Goal: Task Accomplishment & Management: Manage account settings

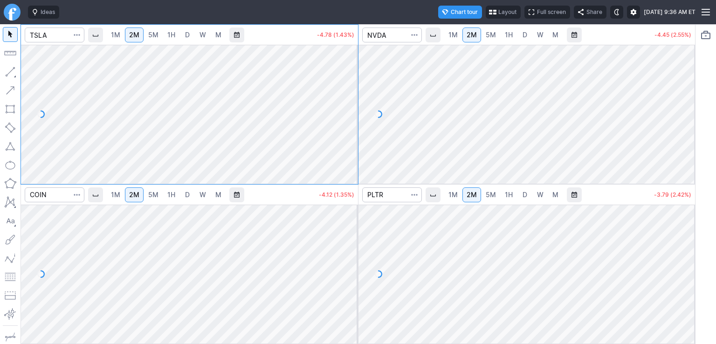
drag, startPoint x: 354, startPoint y: 99, endPoint x: 354, endPoint y: 114, distance: 14.9
click at [354, 114] on div at bounding box center [348, 112] width 20 height 116
drag, startPoint x: 352, startPoint y: 240, endPoint x: 355, endPoint y: 283, distance: 43.9
click at [355, 283] on div at bounding box center [348, 272] width 20 height 116
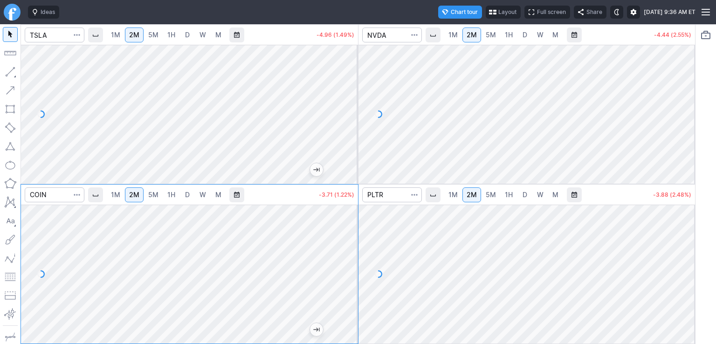
click at [689, 101] on div at bounding box center [685, 112] width 20 height 116
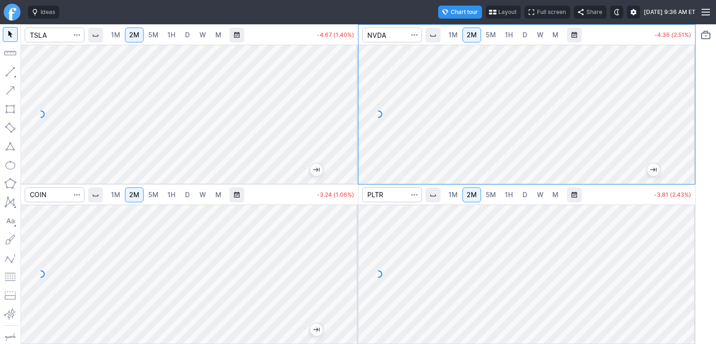
drag, startPoint x: 688, startPoint y: 229, endPoint x: 689, endPoint y: 255, distance: 25.7
click at [689, 255] on div at bounding box center [685, 272] width 20 height 116
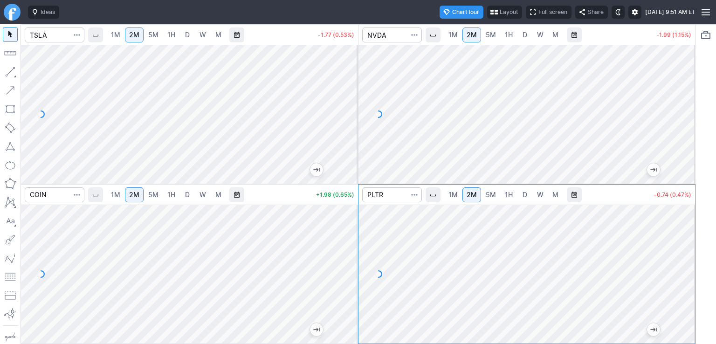
drag, startPoint x: 350, startPoint y: 138, endPoint x: 340, endPoint y: 90, distance: 48.5
click at [351, 82] on div at bounding box center [348, 112] width 20 height 116
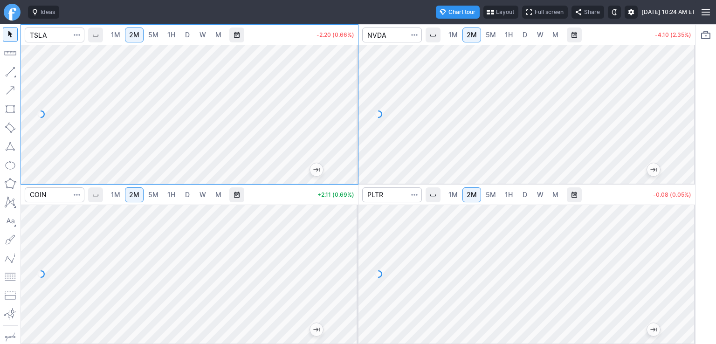
click at [453, 192] on span "1M" at bounding box center [452, 195] width 9 height 8
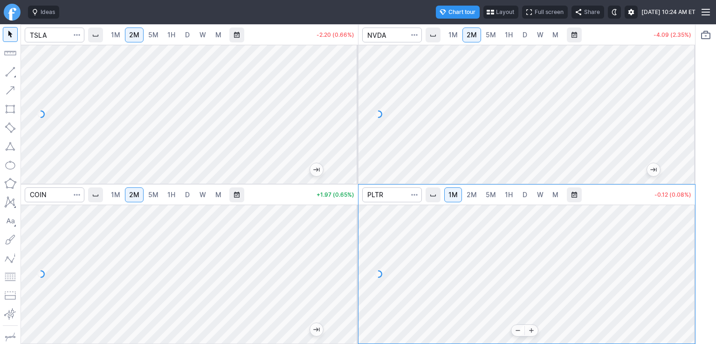
drag, startPoint x: 689, startPoint y: 303, endPoint x: 692, endPoint y: 264, distance: 38.8
click at [692, 264] on div at bounding box center [685, 272] width 20 height 116
drag, startPoint x: 681, startPoint y: 282, endPoint x: 681, endPoint y: 273, distance: 8.9
click at [681, 273] on div at bounding box center [685, 272] width 20 height 116
drag, startPoint x: 681, startPoint y: 271, endPoint x: 682, endPoint y: 262, distance: 10.0
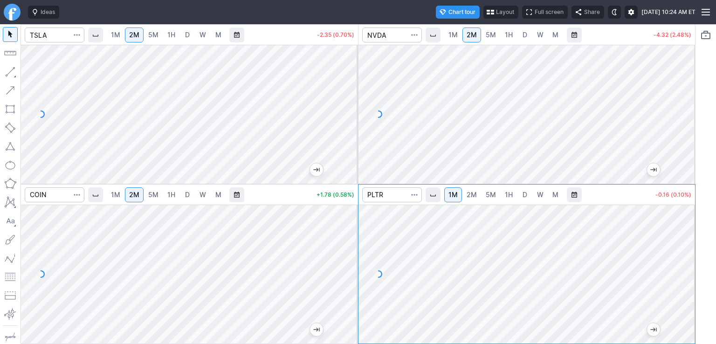
click at [682, 262] on div at bounding box center [685, 272] width 20 height 116
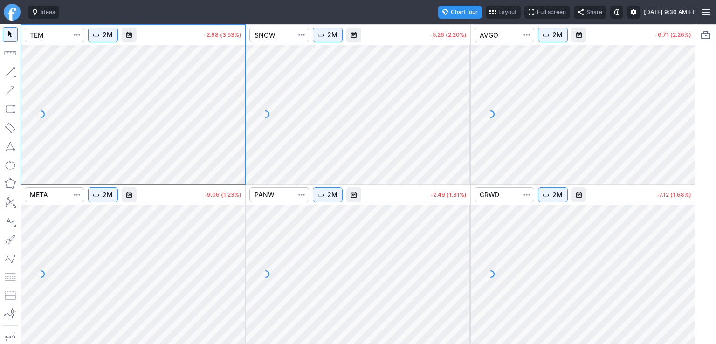
drag, startPoint x: 234, startPoint y: 65, endPoint x: 239, endPoint y: 117, distance: 51.5
click at [239, 117] on div at bounding box center [236, 112] width 20 height 116
drag, startPoint x: 462, startPoint y: 69, endPoint x: 470, endPoint y: 127, distance: 59.3
click at [470, 127] on div at bounding box center [461, 112] width 20 height 116
drag, startPoint x: 689, startPoint y: 65, endPoint x: 685, endPoint y: 114, distance: 49.6
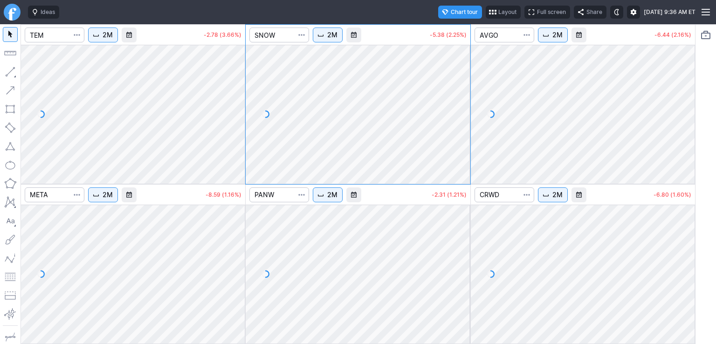
click at [685, 114] on div at bounding box center [685, 112] width 20 height 116
drag, startPoint x: 684, startPoint y: 224, endPoint x: 682, endPoint y: 267, distance: 42.9
click at [688, 268] on div at bounding box center [685, 272] width 20 height 116
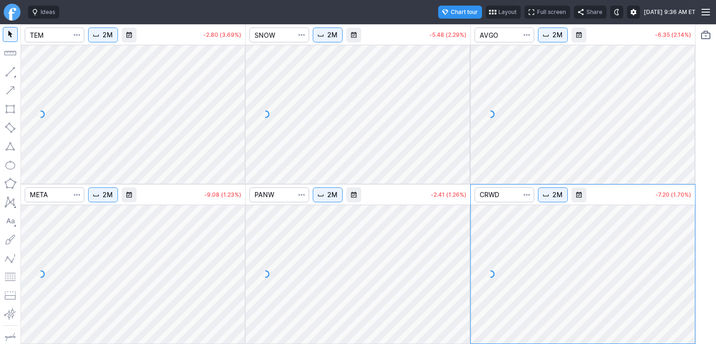
drag, startPoint x: 456, startPoint y: 231, endPoint x: 455, endPoint y: 276, distance: 45.7
click at [455, 276] on div at bounding box center [461, 272] width 20 height 116
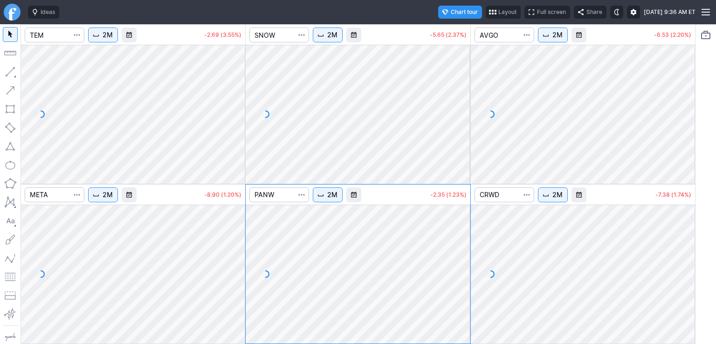
drag, startPoint x: 238, startPoint y: 218, endPoint x: 241, endPoint y: 265, distance: 47.2
click at [241, 265] on div at bounding box center [236, 272] width 20 height 116
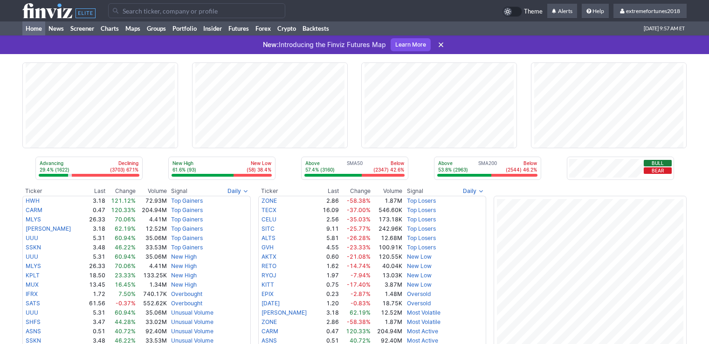
click at [170, 13] on input "Search" at bounding box center [196, 10] width 177 height 15
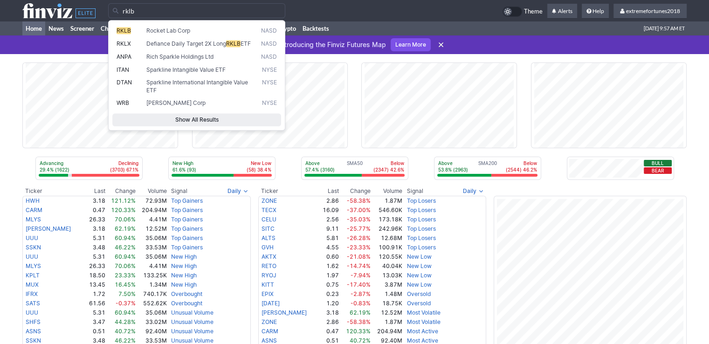
type input "rklb"
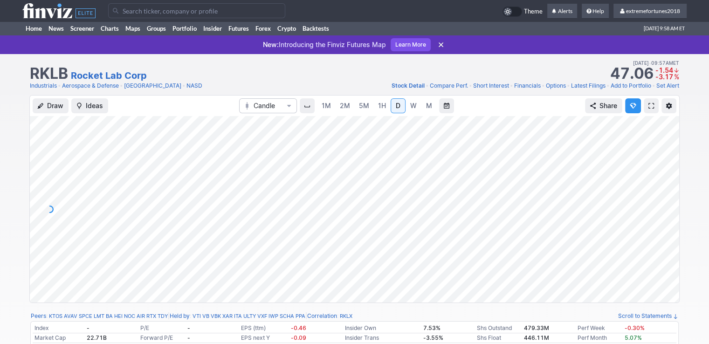
drag, startPoint x: 666, startPoint y: 218, endPoint x: 667, endPoint y: 191, distance: 27.1
click at [667, 191] on div at bounding box center [670, 206] width 20 height 163
click at [138, 12] on input "Search" at bounding box center [196, 10] width 177 height 15
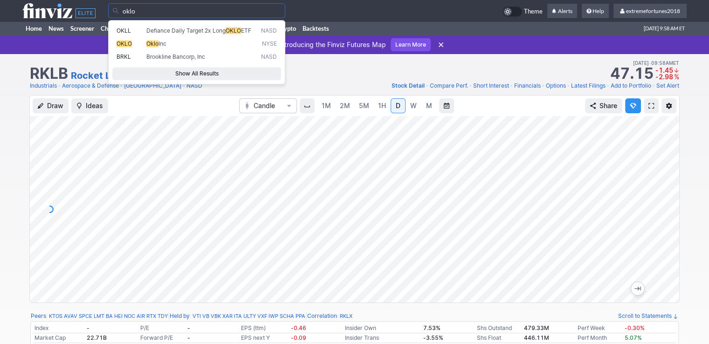
type input "oklo"
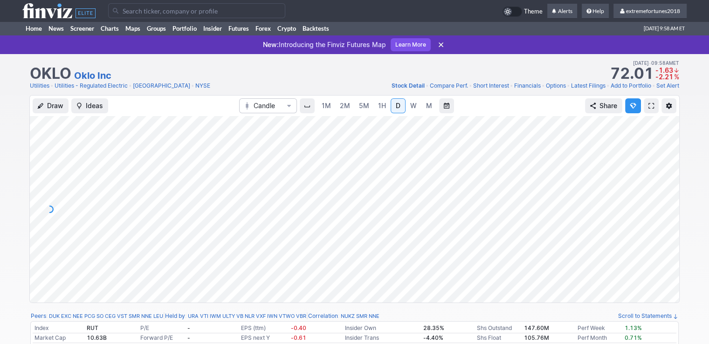
drag, startPoint x: 668, startPoint y: 205, endPoint x: 665, endPoint y: 187, distance: 18.4
click at [671, 187] on div at bounding box center [670, 206] width 20 height 163
drag, startPoint x: 666, startPoint y: 249, endPoint x: 664, endPoint y: 193, distance: 56.9
click at [664, 193] on div at bounding box center [670, 206] width 20 height 163
drag, startPoint x: 672, startPoint y: 234, endPoint x: 670, endPoint y: 210, distance: 24.8
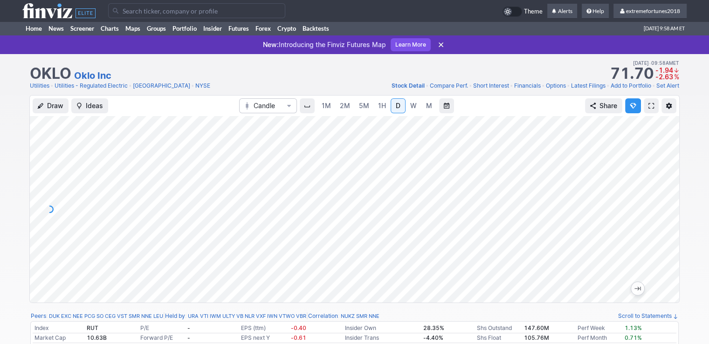
click at [671, 209] on div at bounding box center [670, 206] width 20 height 163
drag, startPoint x: 666, startPoint y: 173, endPoint x: 668, endPoint y: 204, distance: 30.8
click at [668, 204] on div at bounding box center [670, 206] width 20 height 163
drag, startPoint x: 663, startPoint y: 249, endPoint x: 663, endPoint y: 230, distance: 19.1
click at [663, 230] on div at bounding box center [670, 206] width 20 height 163
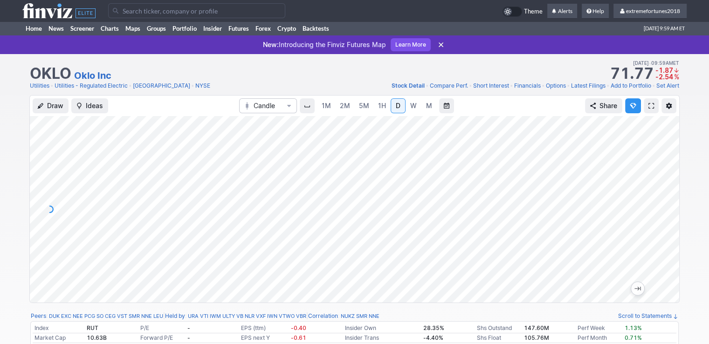
click at [668, 234] on div at bounding box center [670, 206] width 20 height 163
drag, startPoint x: 671, startPoint y: 209, endPoint x: 671, endPoint y: 220, distance: 11.2
click at [671, 220] on div at bounding box center [670, 206] width 20 height 163
drag, startPoint x: 665, startPoint y: 234, endPoint x: 660, endPoint y: 186, distance: 47.8
click at [660, 186] on div at bounding box center [670, 206] width 20 height 163
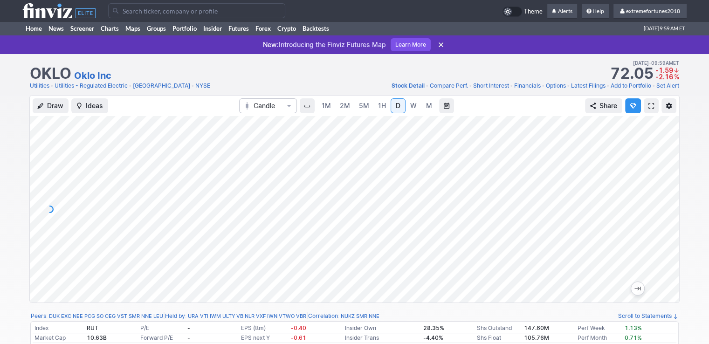
drag, startPoint x: 671, startPoint y: 208, endPoint x: 670, endPoint y: 232, distance: 23.8
click at [670, 232] on div at bounding box center [670, 206] width 20 height 163
drag, startPoint x: 669, startPoint y: 195, endPoint x: 668, endPoint y: 207, distance: 12.2
click at [668, 207] on div at bounding box center [670, 206] width 20 height 163
drag, startPoint x: 667, startPoint y: 192, endPoint x: 669, endPoint y: 206, distance: 13.6
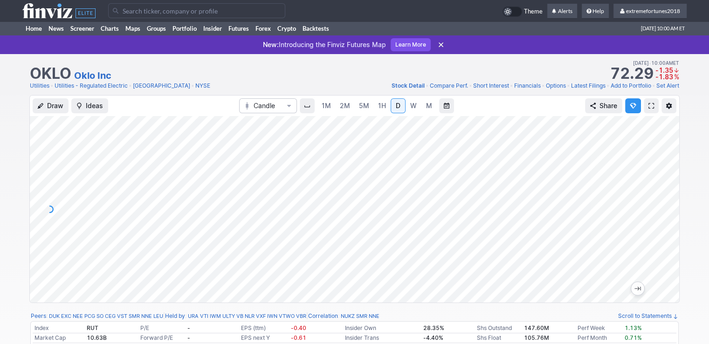
click at [669, 206] on div at bounding box center [670, 206] width 20 height 163
drag, startPoint x: 667, startPoint y: 197, endPoint x: 661, endPoint y: 221, distance: 25.4
click at [662, 222] on div at bounding box center [670, 206] width 20 height 163
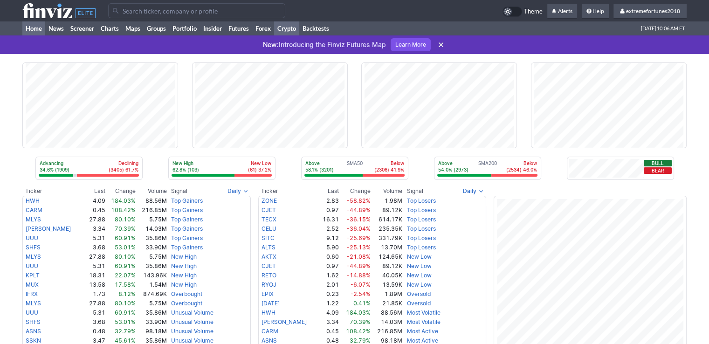
click at [290, 29] on link "Crypto" at bounding box center [286, 28] width 25 height 14
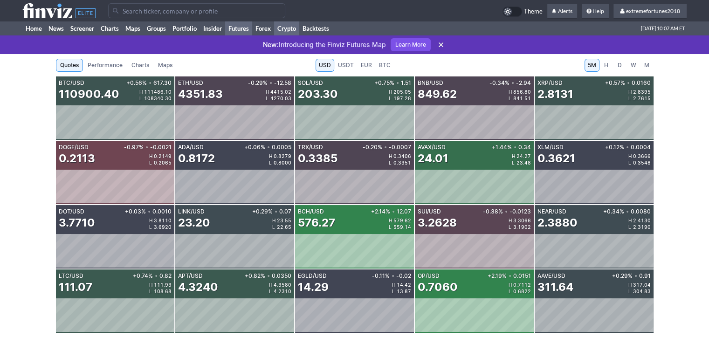
click at [244, 28] on link "Futures" at bounding box center [238, 28] width 27 height 14
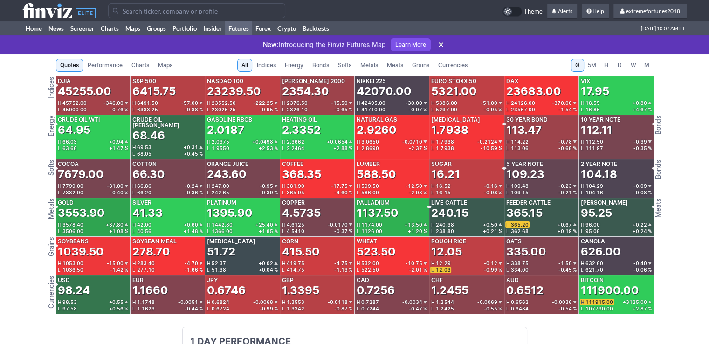
click at [375, 64] on span "Metals" at bounding box center [369, 65] width 18 height 9
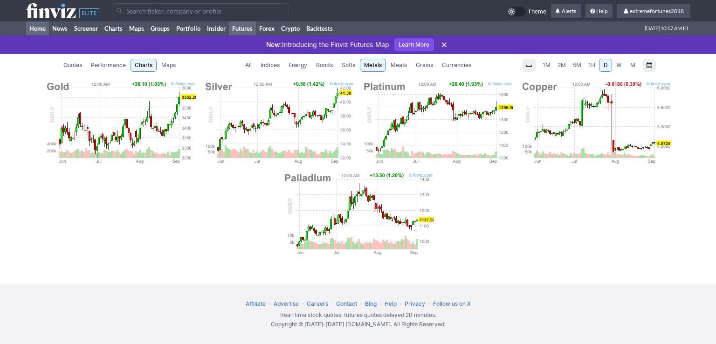
click at [44, 28] on link "Home" at bounding box center [37, 28] width 23 height 14
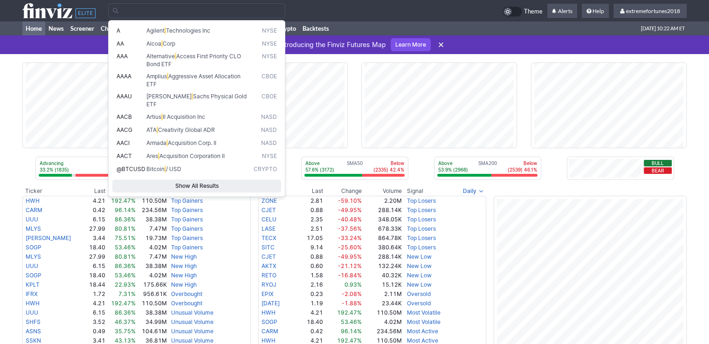
click at [461, 13] on div at bounding box center [305, 10] width 394 height 15
click at [285, 13] on input "Search" at bounding box center [196, 10] width 177 height 15
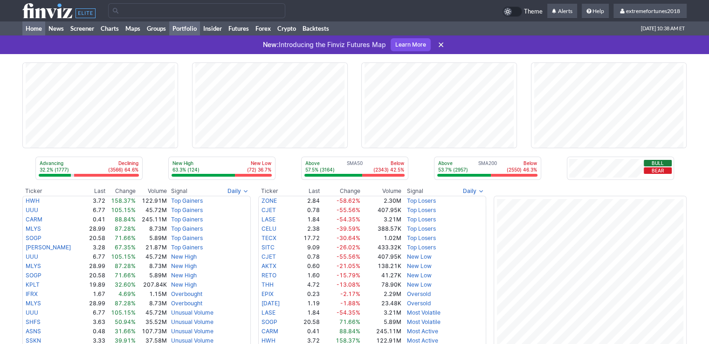
click at [181, 28] on link "Portfolio" at bounding box center [184, 28] width 31 height 14
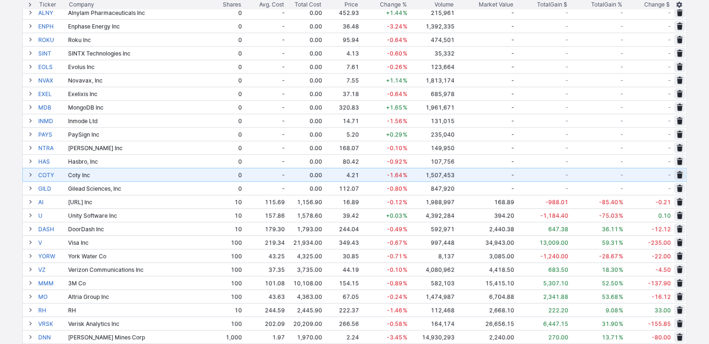
scroll to position [233, 0]
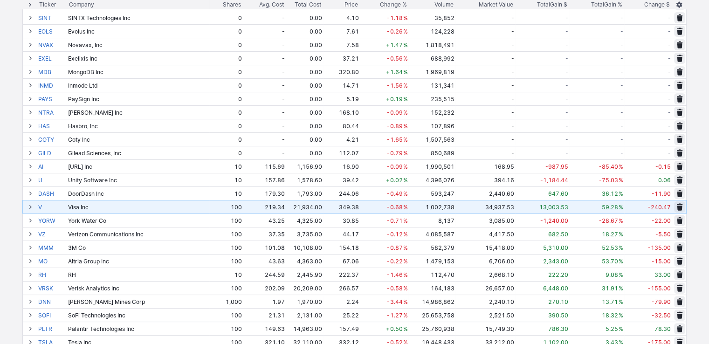
click at [30, 204] on span at bounding box center [31, 206] width 6 height 7
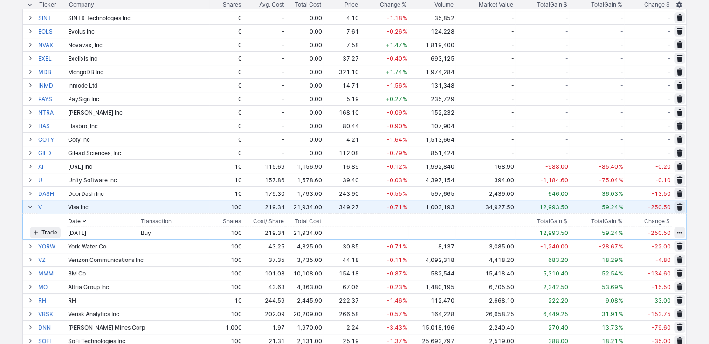
click at [30, 203] on span at bounding box center [31, 206] width 6 height 7
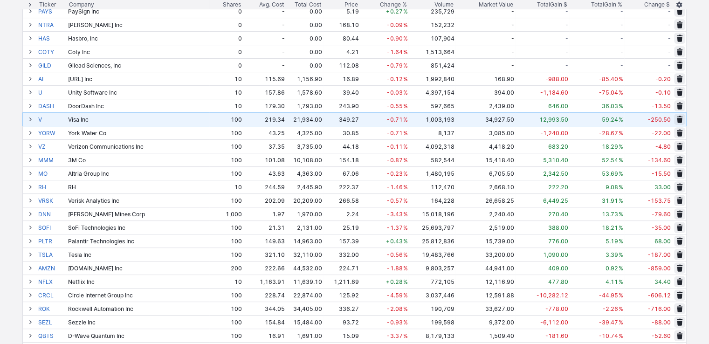
scroll to position [326, 0]
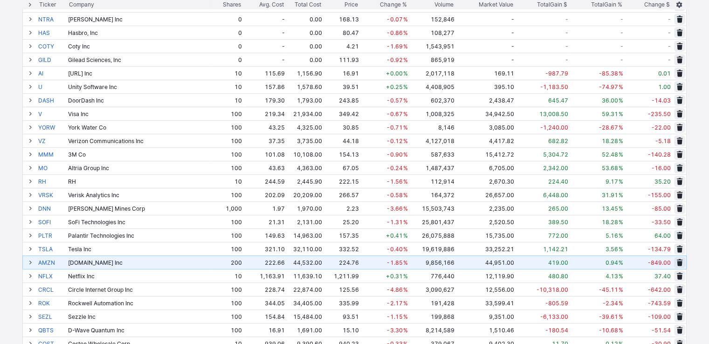
click at [34, 265] on button at bounding box center [30, 262] width 11 height 11
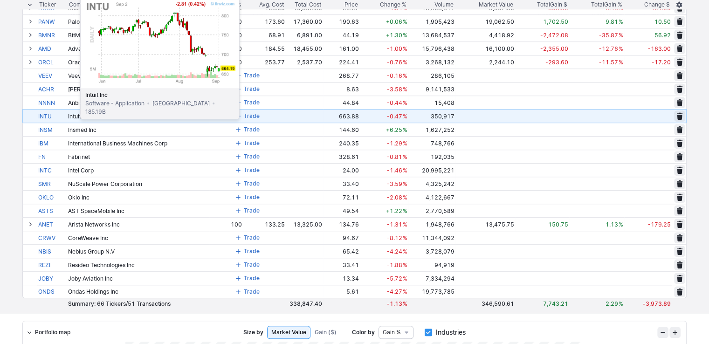
scroll to position [792, 0]
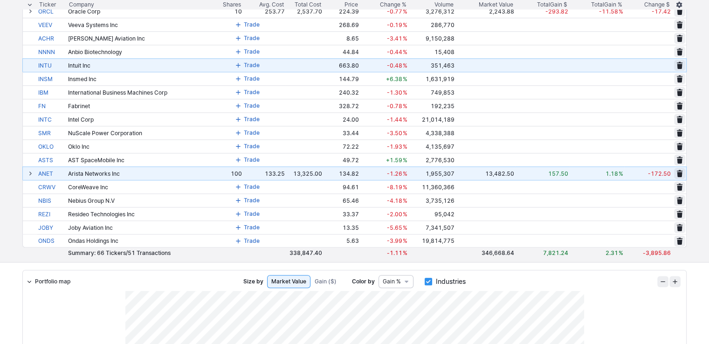
click at [31, 173] on span at bounding box center [31, 173] width 6 height 7
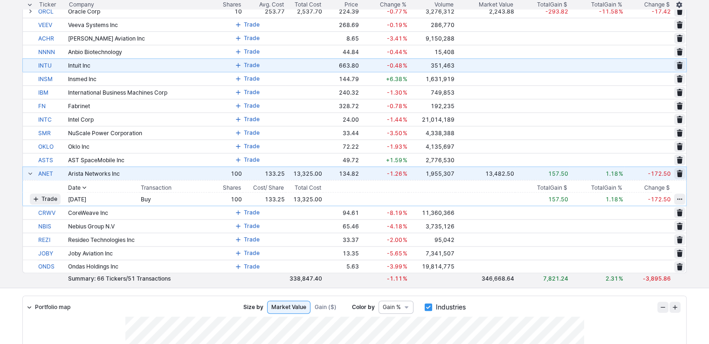
click at [31, 173] on span at bounding box center [31, 173] width 6 height 7
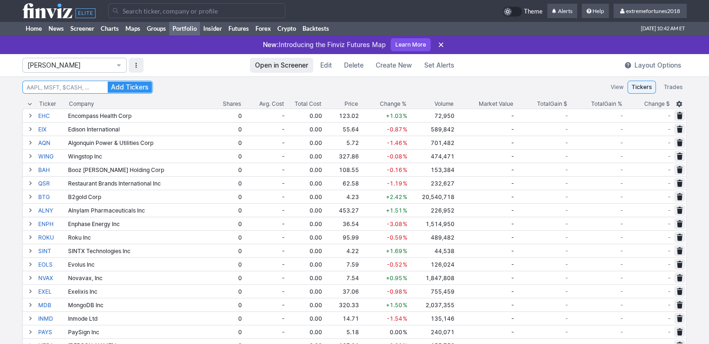
click at [76, 90] on input at bounding box center [87, 87] width 131 height 13
type input "fig"
click at [108, 82] on button "Add Tickers" at bounding box center [130, 87] width 44 height 11
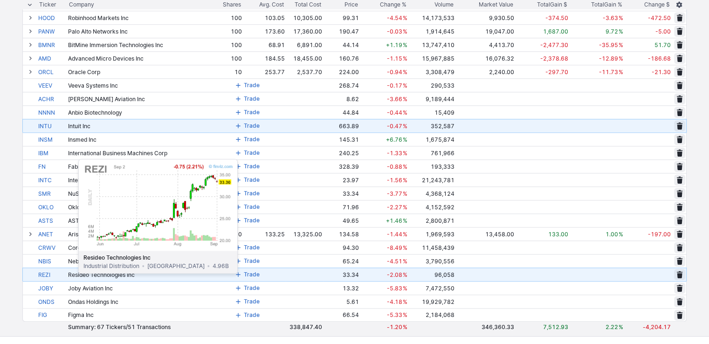
scroll to position [932, 0]
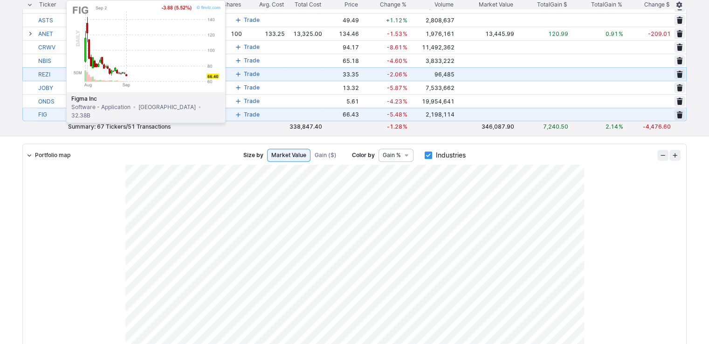
click at [43, 113] on link "FIG" at bounding box center [52, 114] width 28 height 13
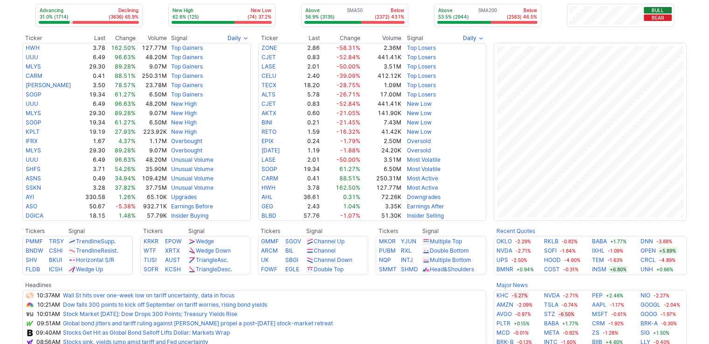
scroll to position [93, 0]
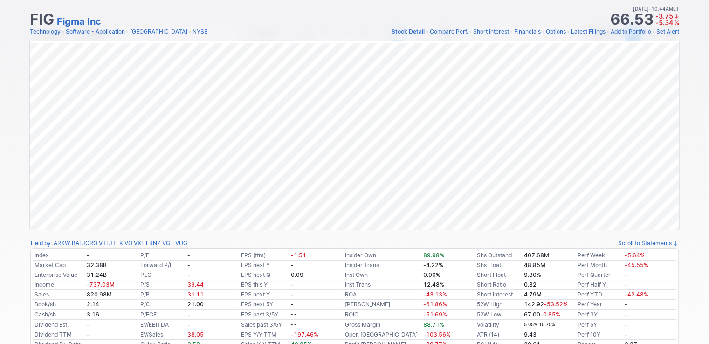
scroll to position [93, 0]
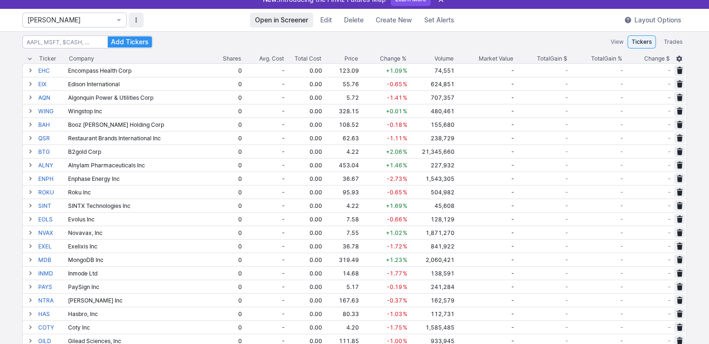
scroll to position [47, 0]
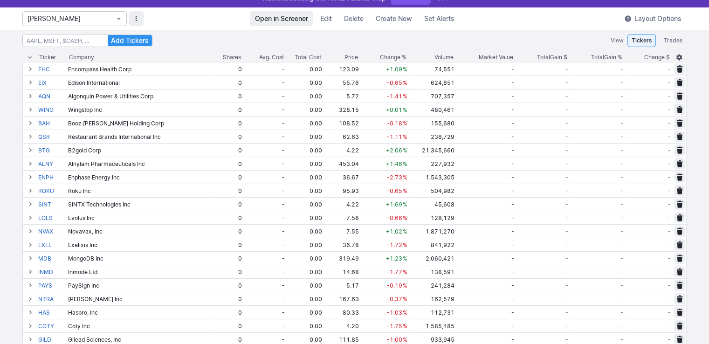
click at [75, 19] on span "[PERSON_NAME]" at bounding box center [70, 18] width 85 height 9
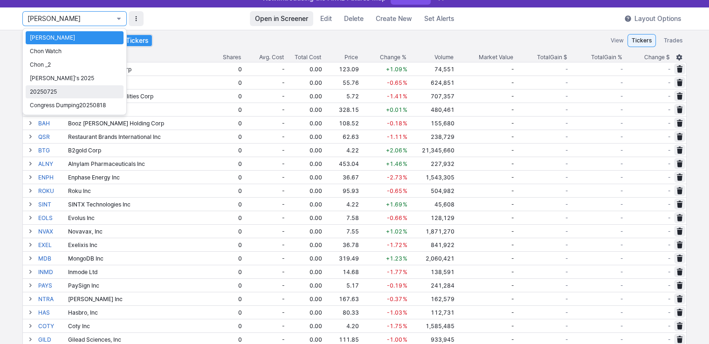
click at [50, 90] on span "20250725" at bounding box center [74, 91] width 89 height 9
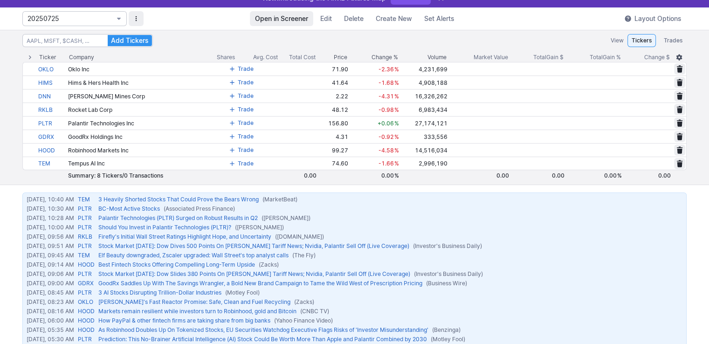
click at [69, 23] on span "20250725" at bounding box center [70, 18] width 85 height 9
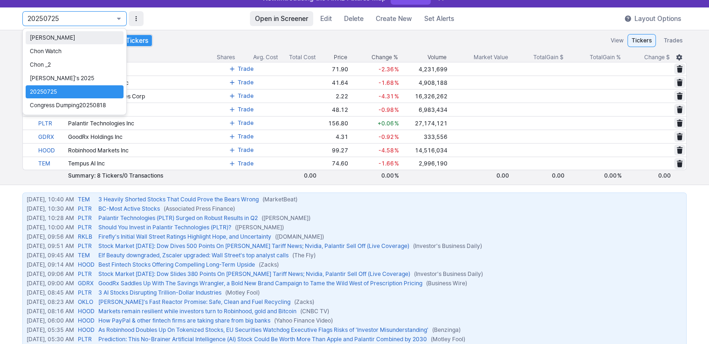
click at [59, 40] on span "Isabel_Watch" at bounding box center [74, 37] width 89 height 9
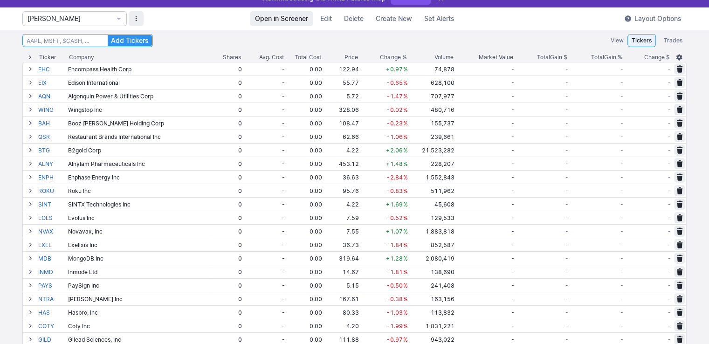
click at [78, 40] on input at bounding box center [87, 40] width 131 height 13
type input "uuuu"
click at [108, 35] on button "Add Tickers" at bounding box center [130, 40] width 44 height 11
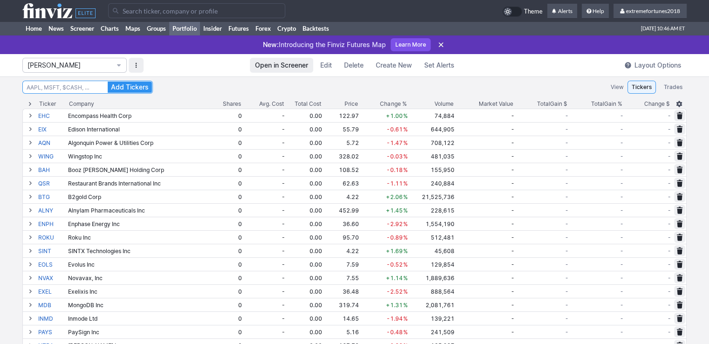
click at [54, 88] on input at bounding box center [87, 87] width 131 height 13
type input "leu"
click at [108, 82] on button "Add Tickers" at bounding box center [130, 87] width 44 height 11
drag, startPoint x: 122, startPoint y: 64, endPoint x: 102, endPoint y: 88, distance: 31.1
click at [122, 64] on button "Isabel_Watch" at bounding box center [74, 65] width 104 height 15
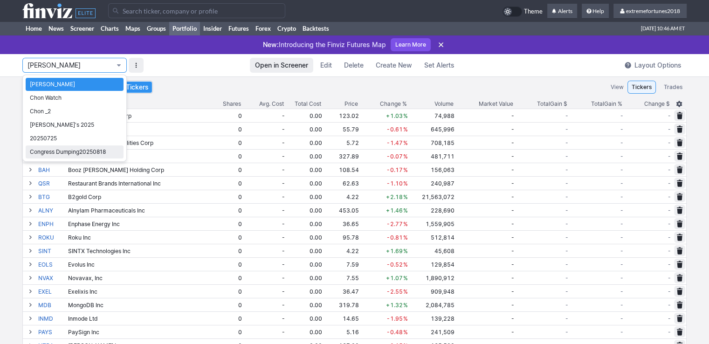
click at [69, 156] on span "Congress Dumping20250818" at bounding box center [74, 151] width 89 height 9
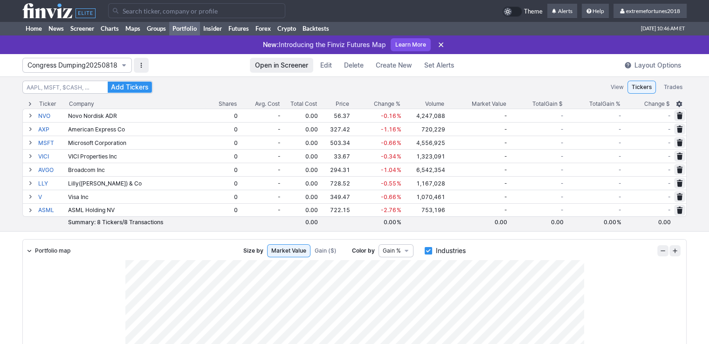
click at [83, 69] on span "Congress Dumping20250818" at bounding box center [73, 65] width 90 height 9
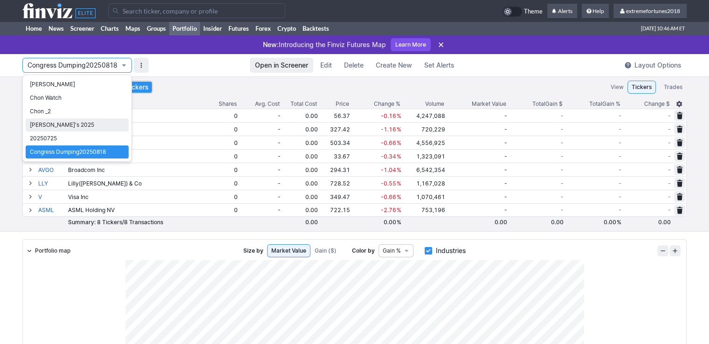
click at [65, 124] on span "Nancy's 2025" at bounding box center [77, 124] width 95 height 9
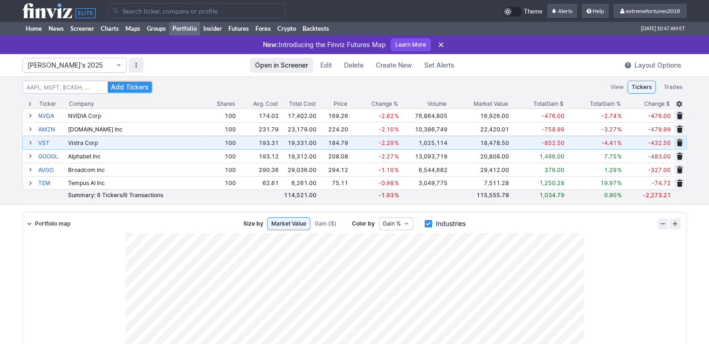
click at [30, 142] on span at bounding box center [31, 142] width 6 height 7
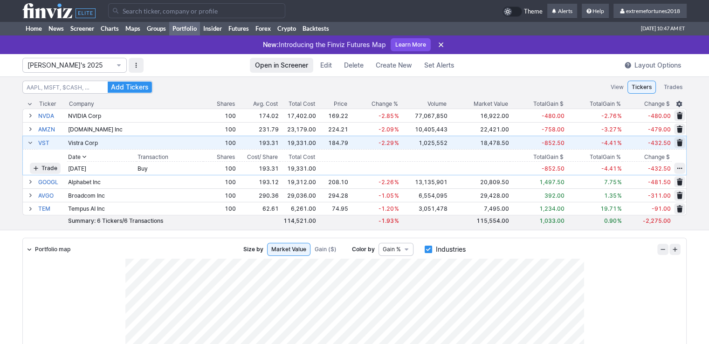
click at [28, 143] on span at bounding box center [31, 142] width 6 height 7
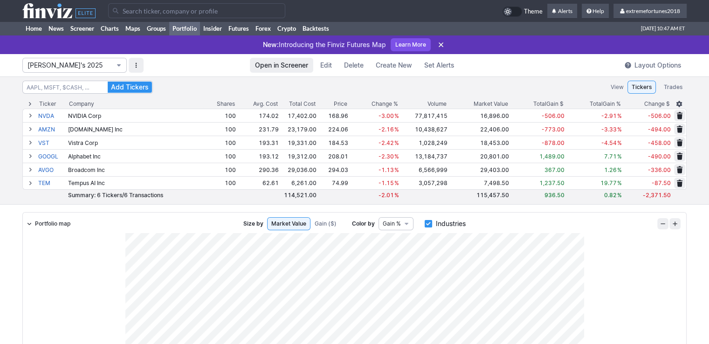
click at [71, 69] on span "Nancy's 2025" at bounding box center [70, 65] width 85 height 9
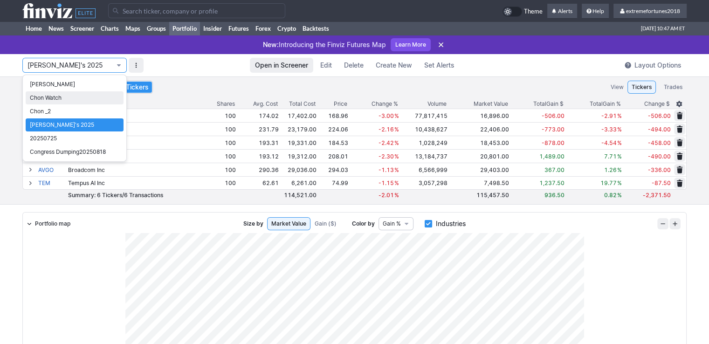
click at [66, 99] on span "Chon Watch" at bounding box center [74, 97] width 89 height 9
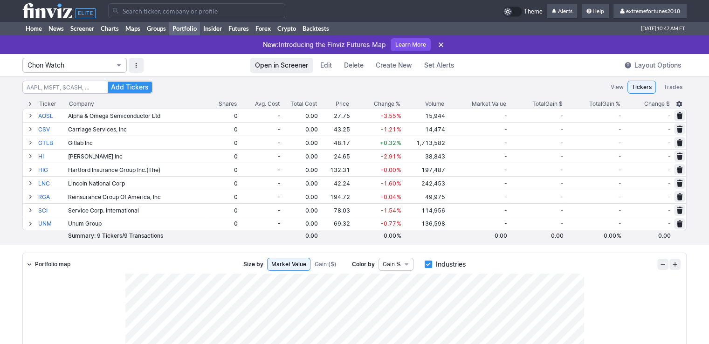
click at [69, 66] on span "Chon Watch" at bounding box center [70, 65] width 85 height 9
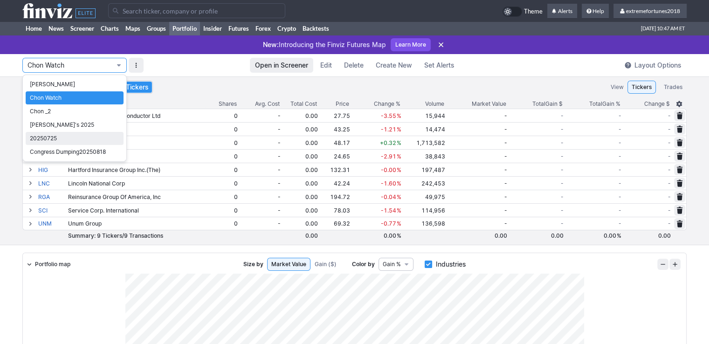
click at [62, 136] on span "20250725" at bounding box center [74, 138] width 89 height 9
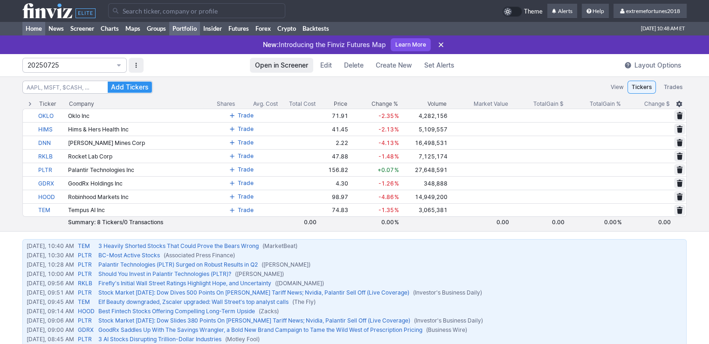
click at [30, 27] on link "Home" at bounding box center [33, 28] width 23 height 14
